Goal: Information Seeking & Learning: Learn about a topic

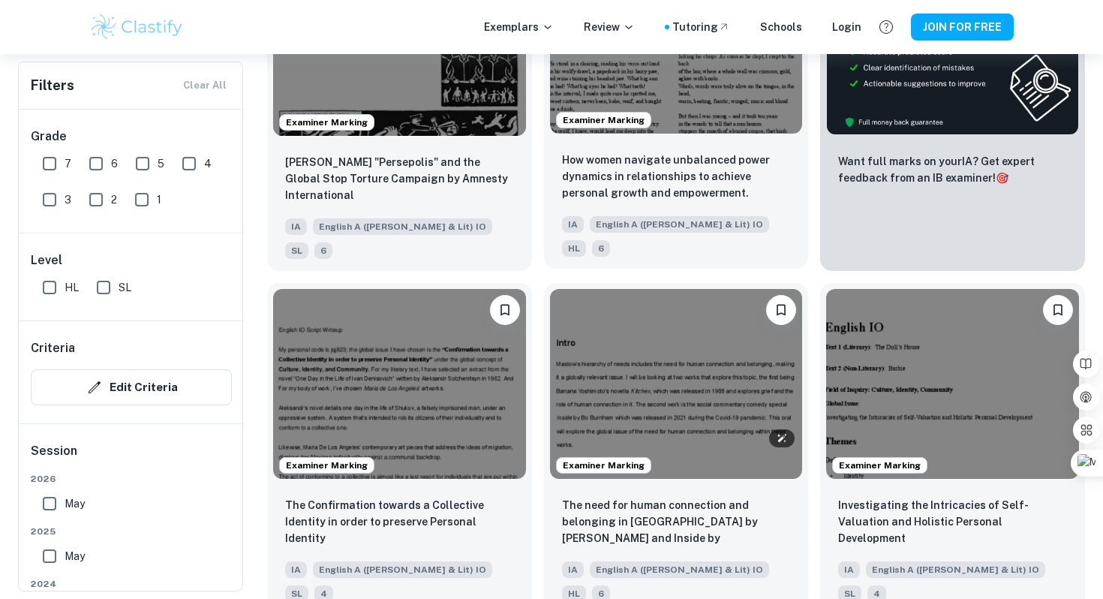
scroll to position [444, 0]
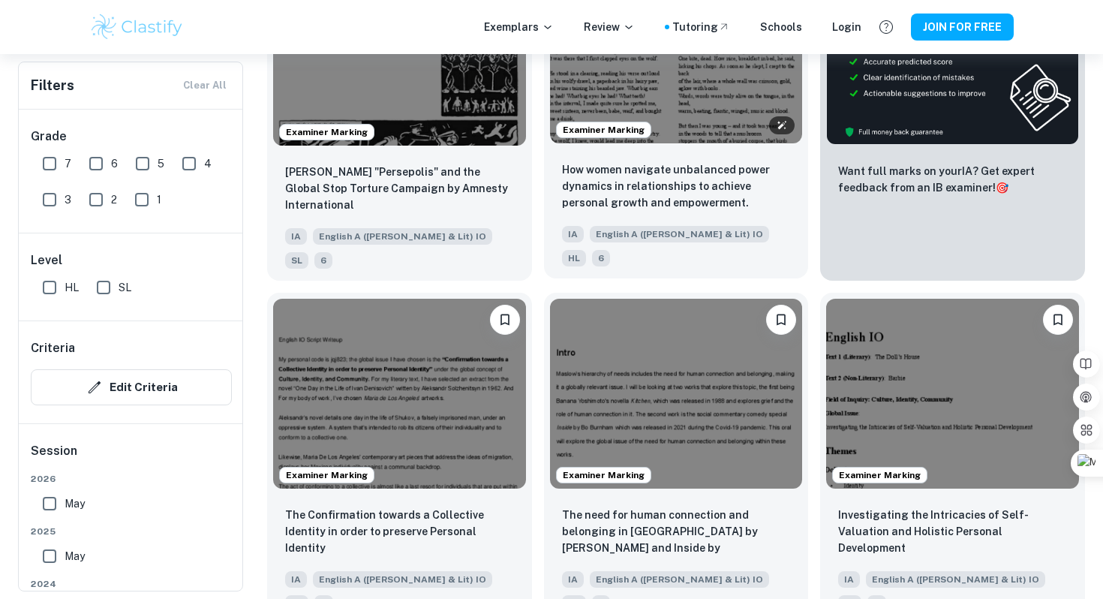
click at [659, 137] on img at bounding box center [676, 48] width 253 height 189
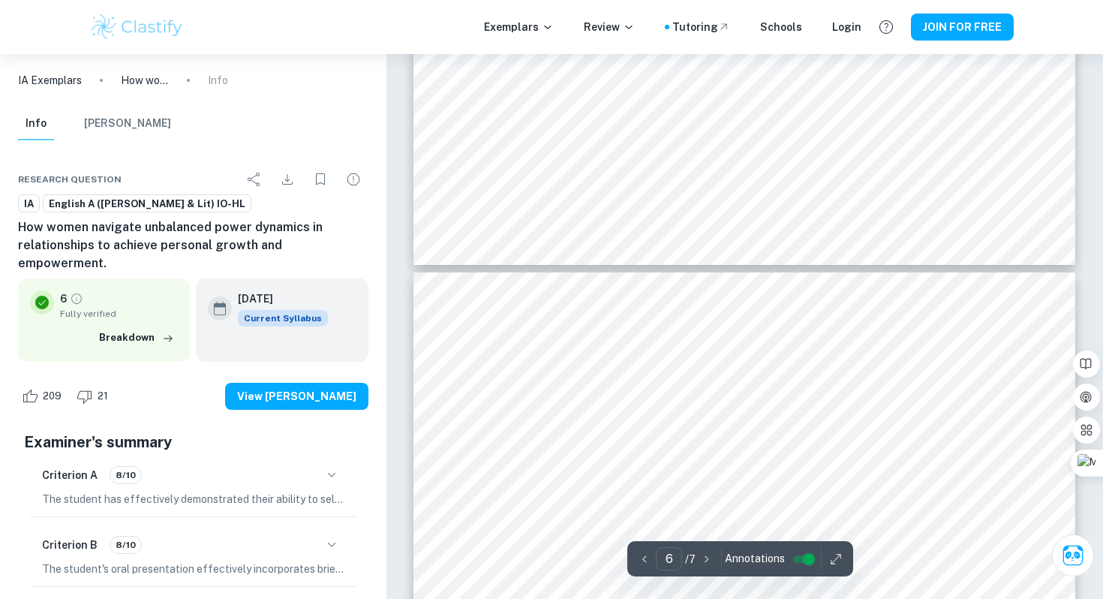
type input "7"
